Goal: Find specific page/section: Find specific page/section

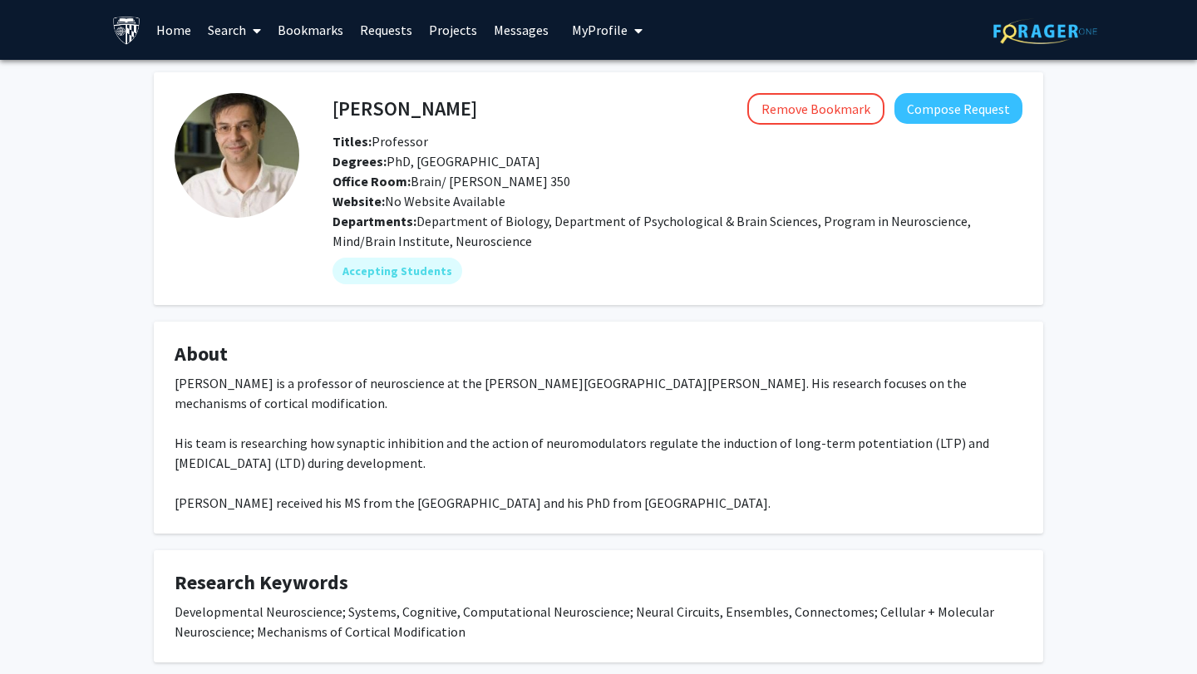
click at [823, 525] on fg-card "About Dr. Alfredo Kirkwood is a professor of neuroscience at the Johns Hopkins …" at bounding box center [598, 428] width 889 height 212
drag, startPoint x: 823, startPoint y: 525, endPoint x: 1196, endPoint y: 4, distance: 641.0
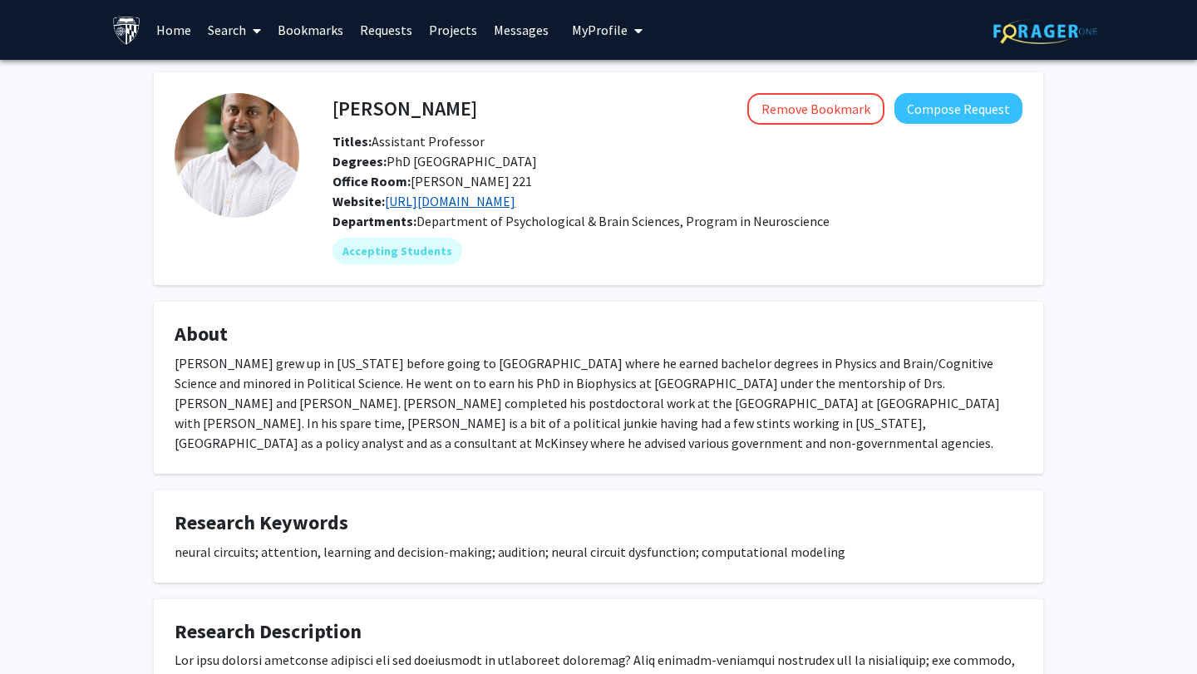
click at [479, 203] on link "https://www.kishorelab.org/" at bounding box center [450, 201] width 130 height 17
